Goal: Information Seeking & Learning: Learn about a topic

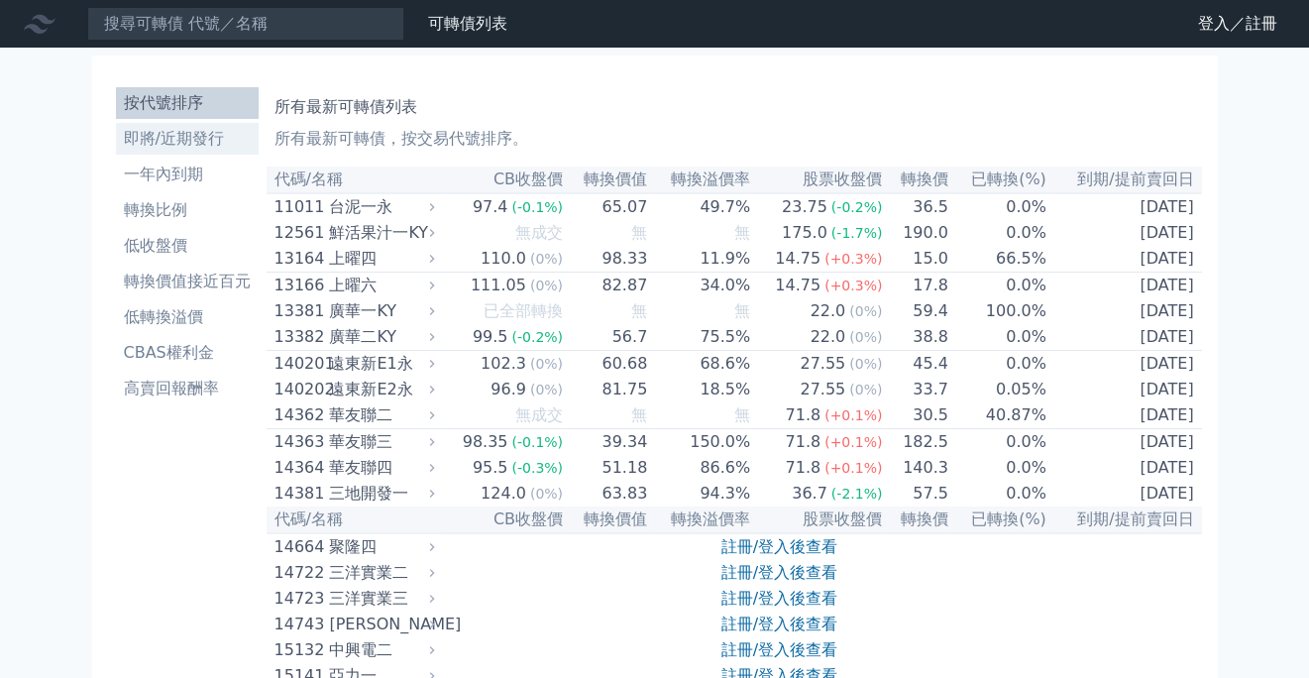
click at [175, 137] on li "即將/近期發行" at bounding box center [187, 139] width 143 height 24
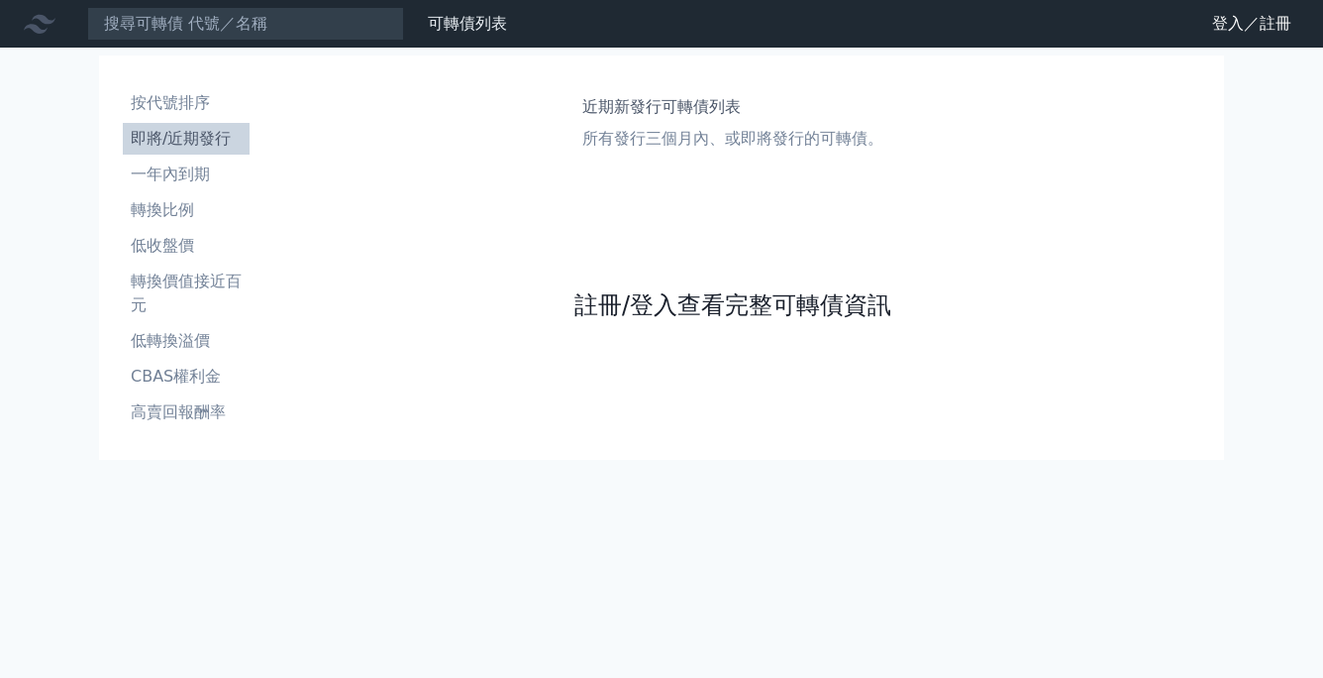
click at [727, 302] on link "註冊/登入查看完整可轉債資訊" at bounding box center [733, 305] width 317 height 32
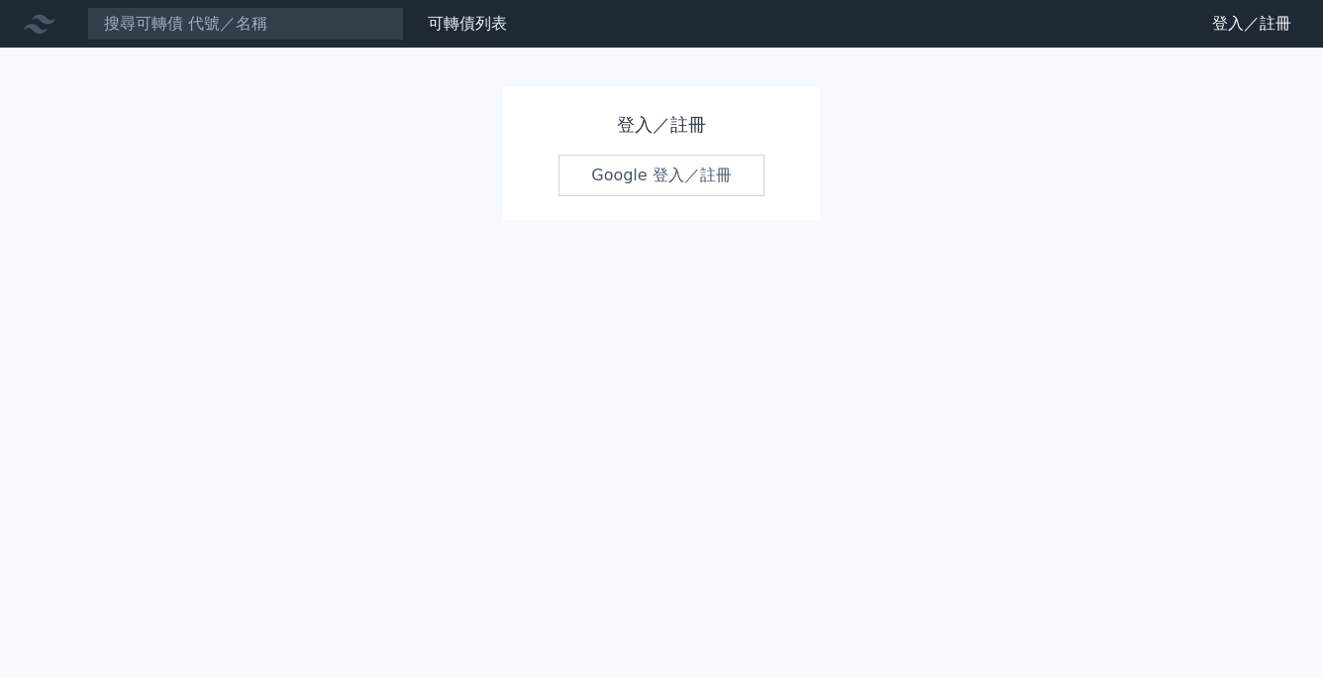
click at [684, 172] on link "Google 登入／註冊" at bounding box center [662, 176] width 206 height 42
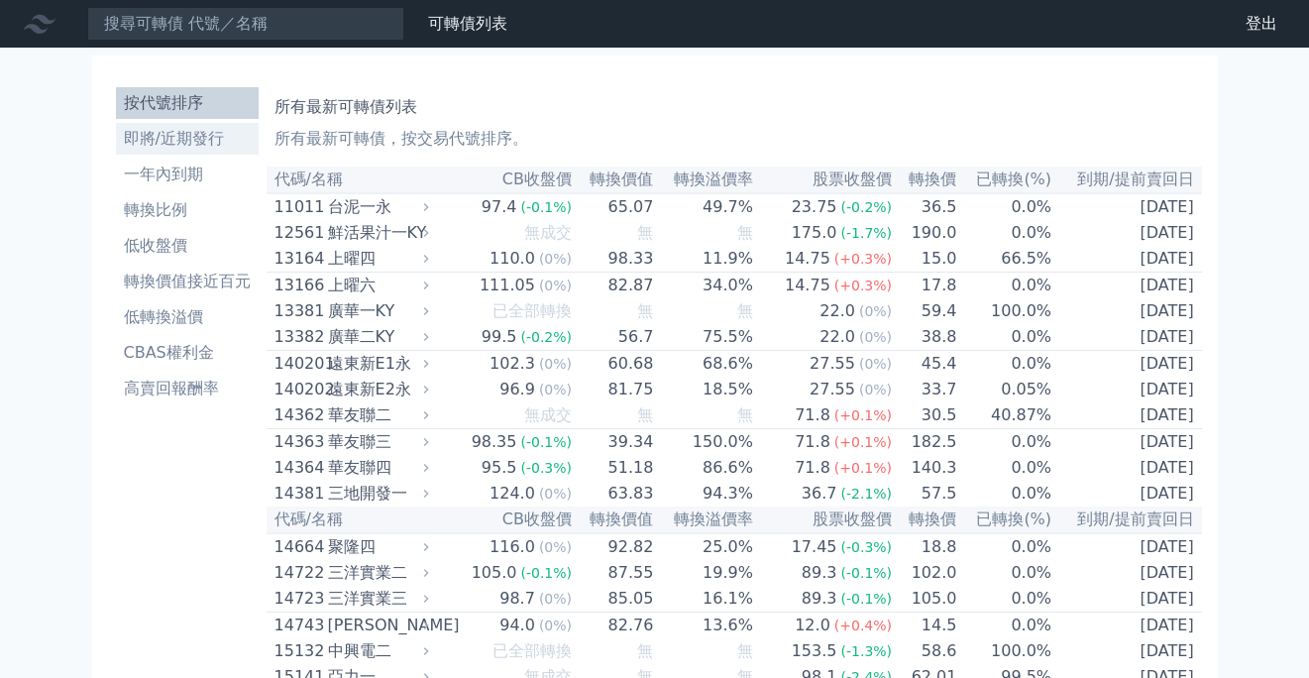
click at [172, 134] on li "即將/近期發行" at bounding box center [187, 139] width 143 height 24
click at [206, 139] on li "即將/近期發行" at bounding box center [187, 139] width 143 height 24
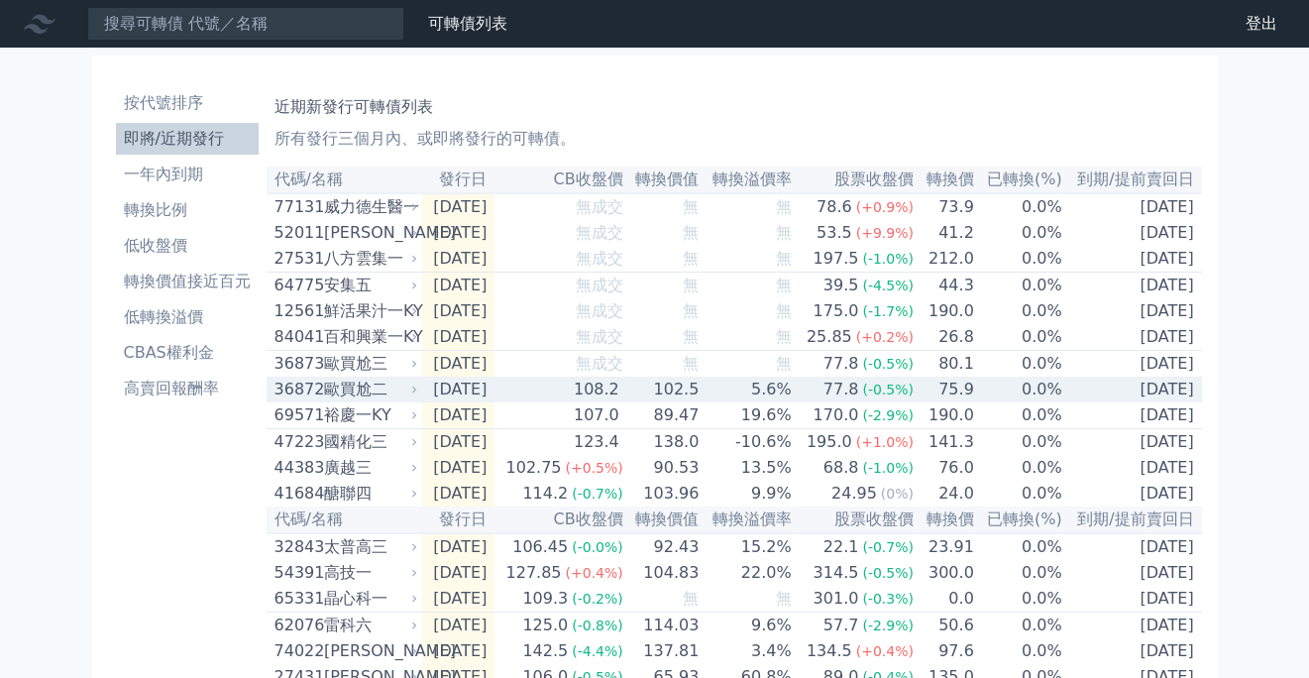
click at [412, 393] on div "歐買尬二" at bounding box center [369, 389] width 90 height 24
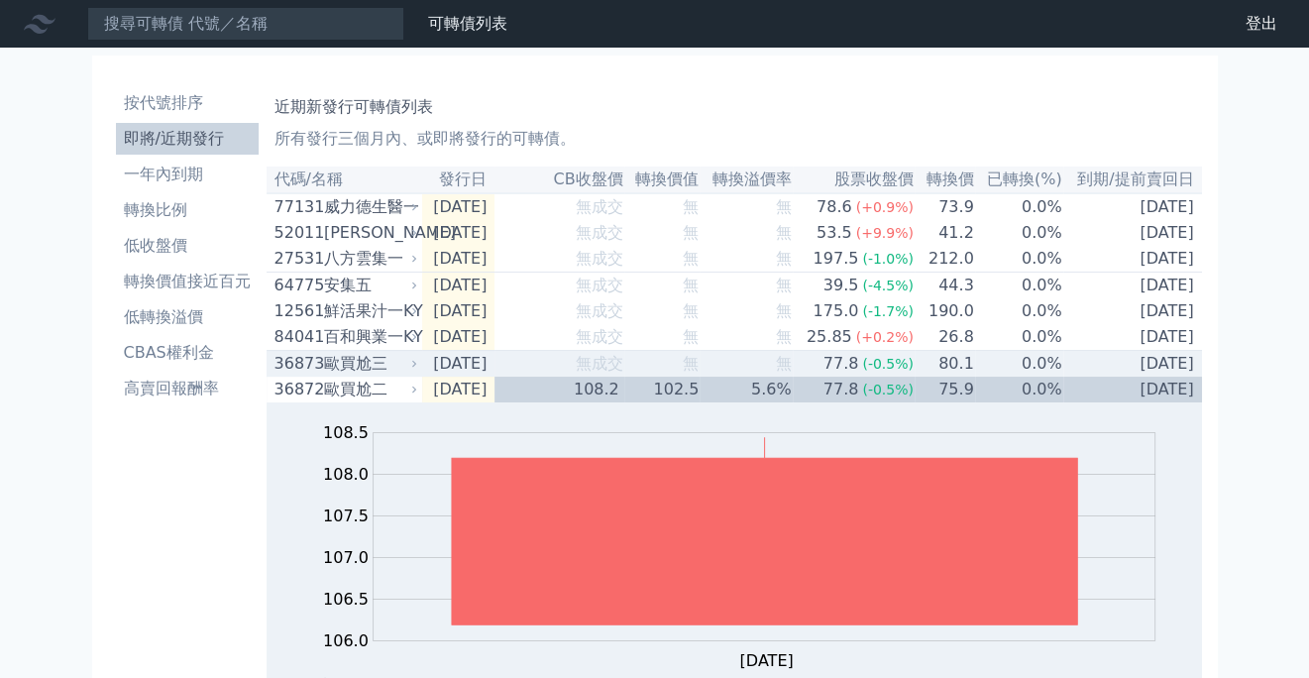
click at [408, 369] on icon at bounding box center [414, 364] width 12 height 12
